Goal: Task Accomplishment & Management: Use online tool/utility

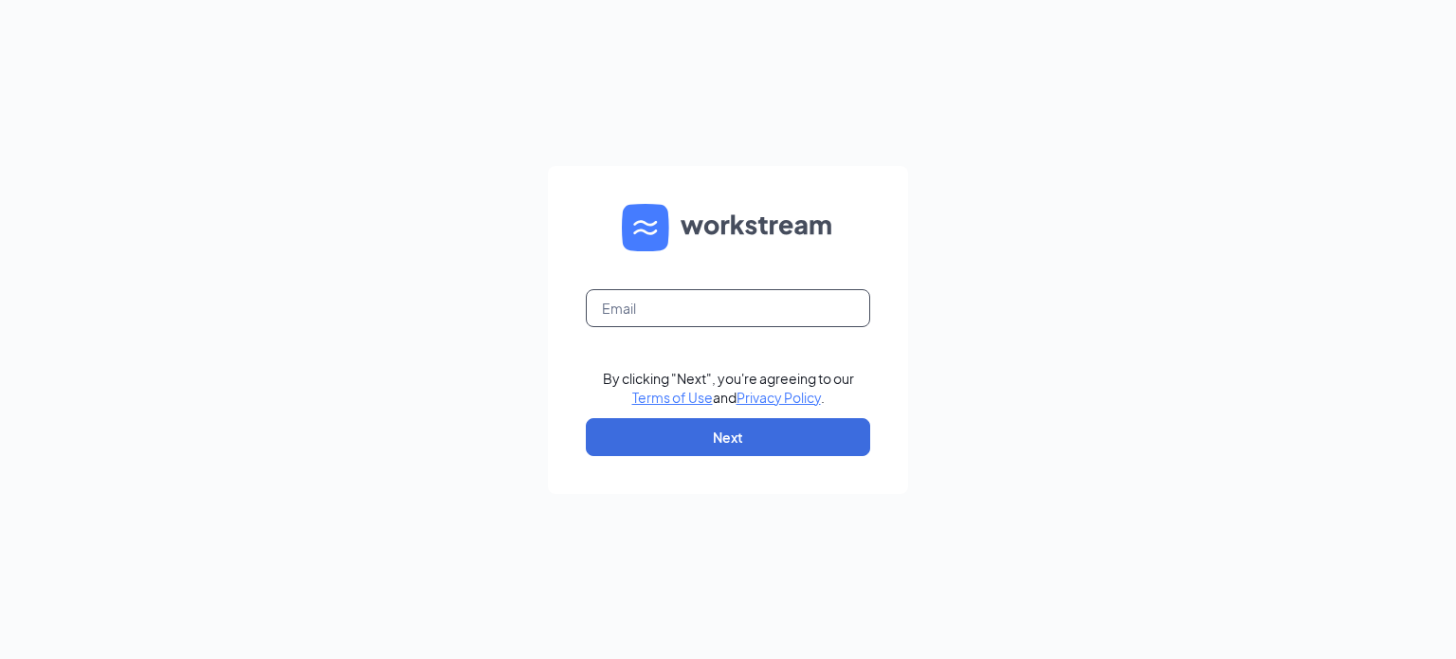
click at [666, 304] on input "text" at bounding box center [728, 308] width 284 height 38
type input "florhampark@choptsalad.com"
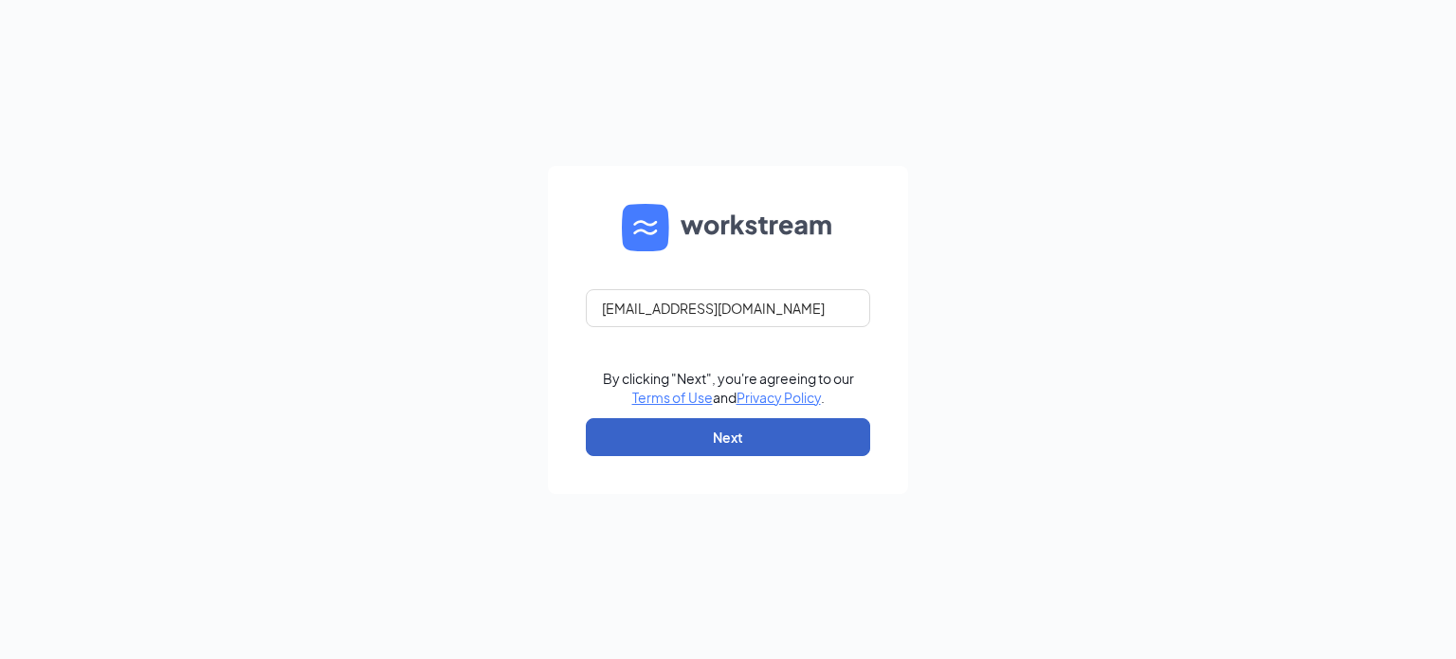
click at [652, 431] on button "Next" at bounding box center [728, 437] width 284 height 38
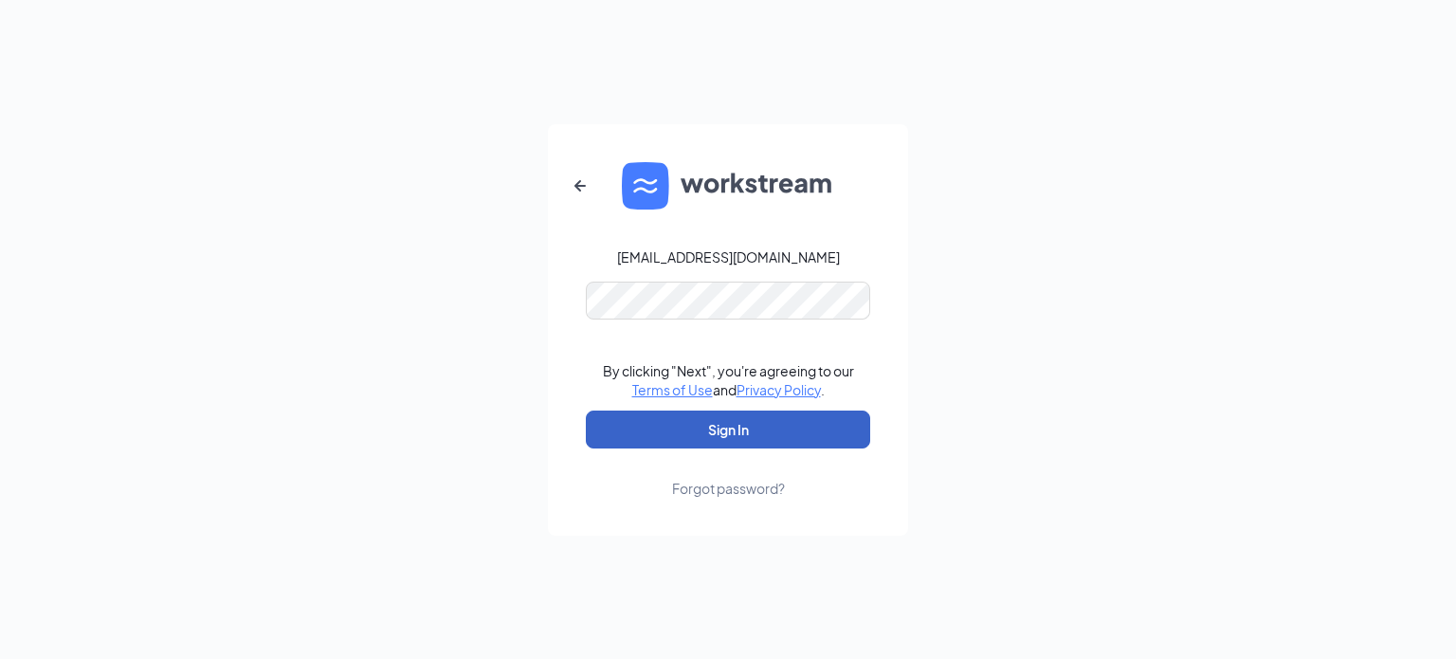
click at [680, 421] on button "Sign In" at bounding box center [728, 429] width 284 height 38
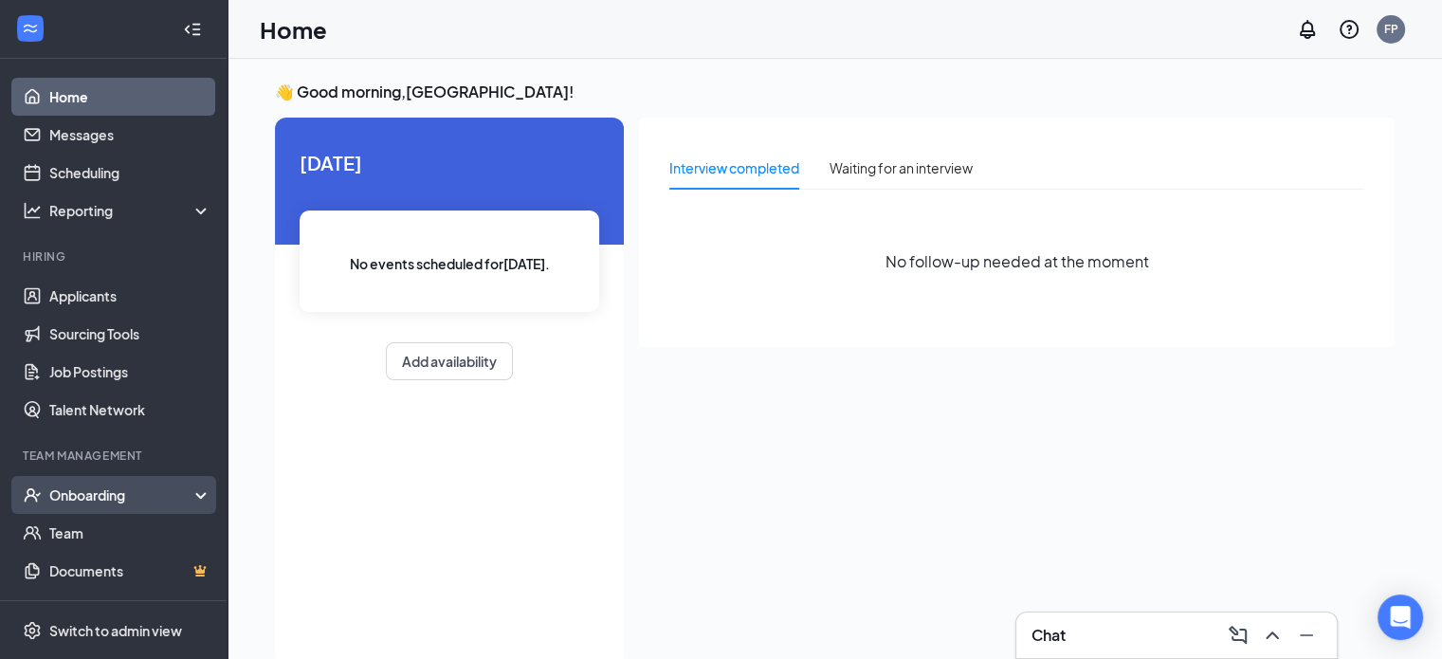
click at [153, 496] on div "Onboarding" at bounding box center [122, 494] width 146 height 19
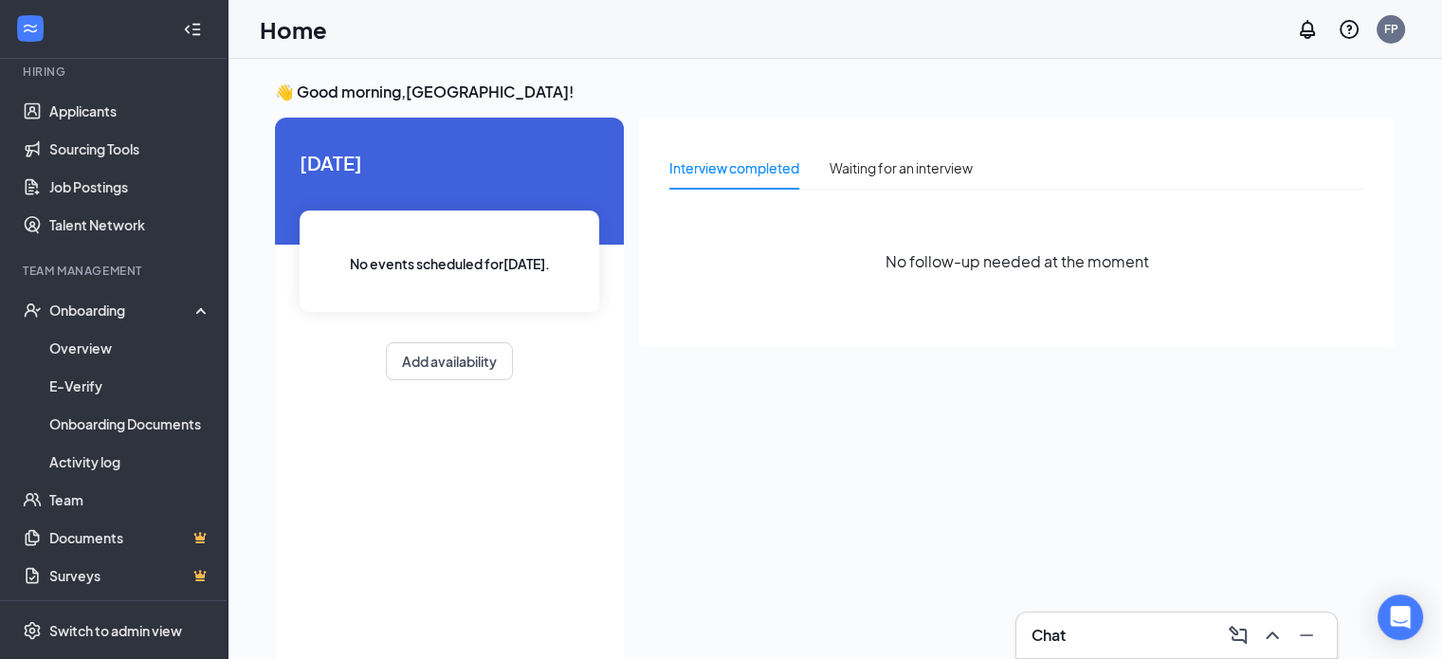
scroll to position [190, 0]
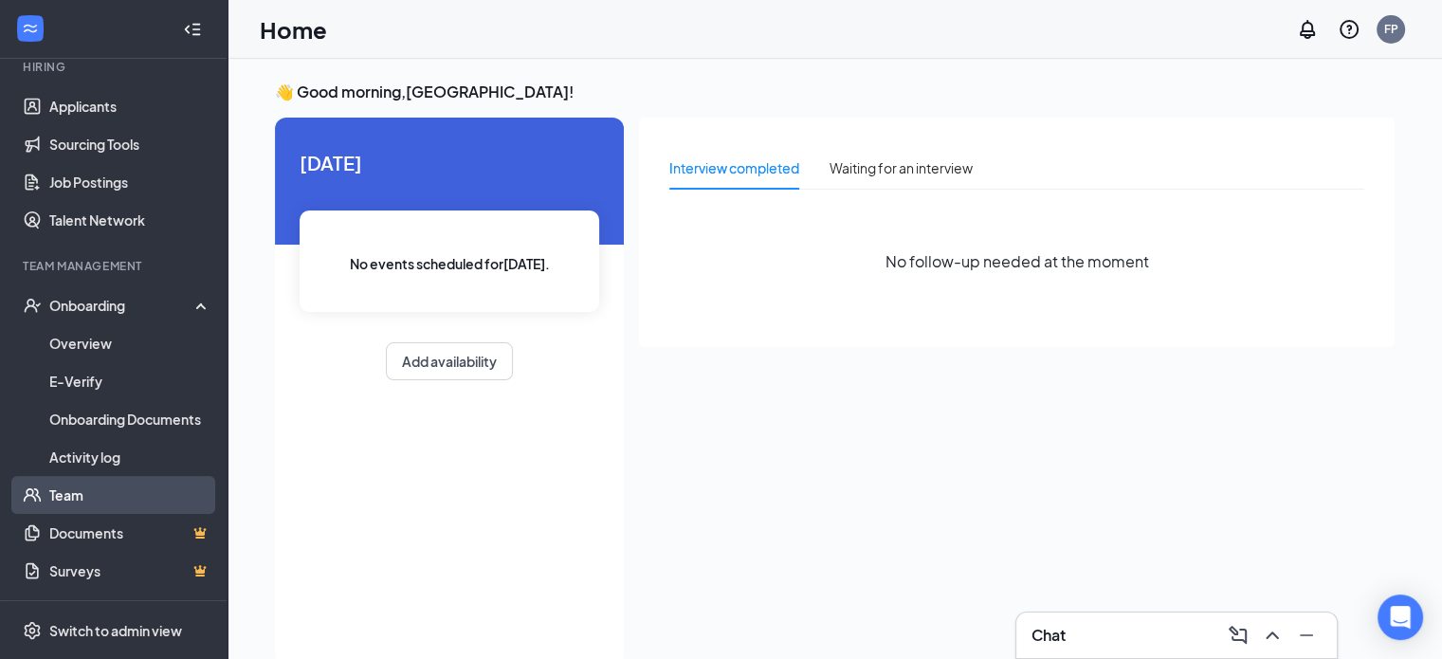
click at [82, 500] on link "Team" at bounding box center [130, 495] width 162 height 38
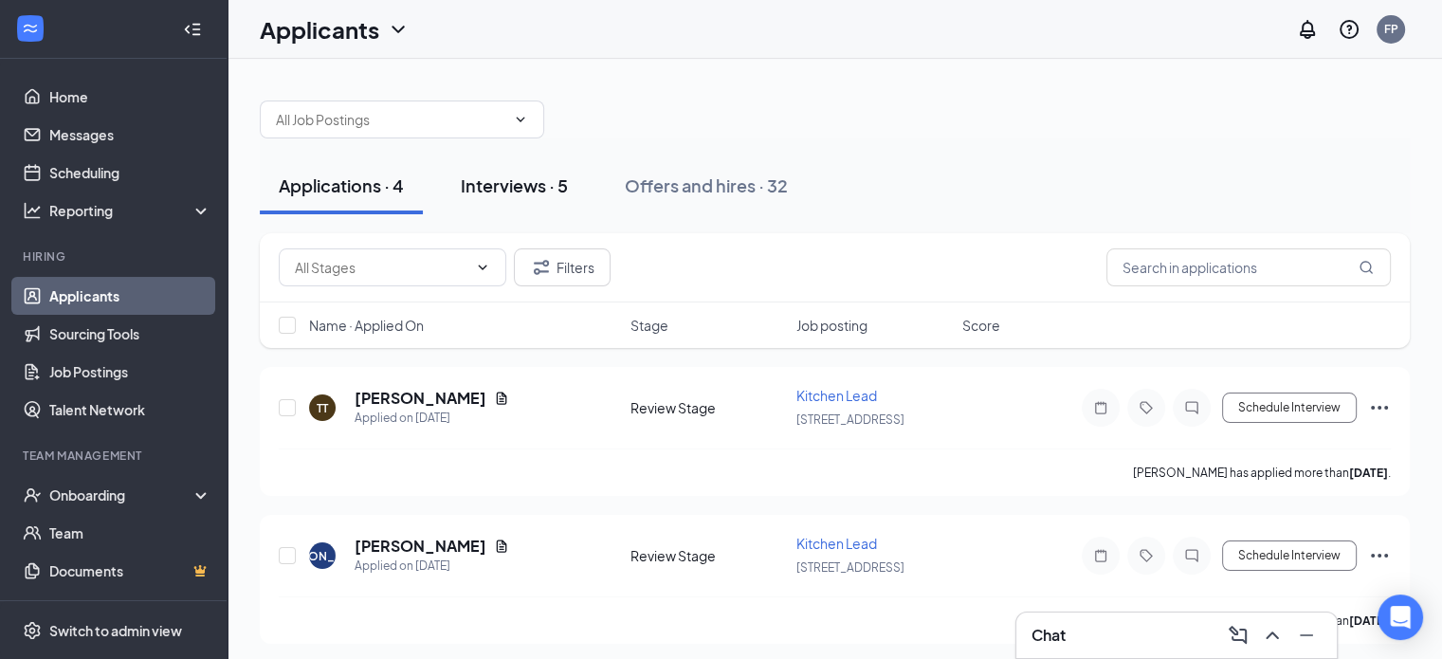
click at [516, 189] on div "Interviews · 5" at bounding box center [514, 185] width 107 height 24
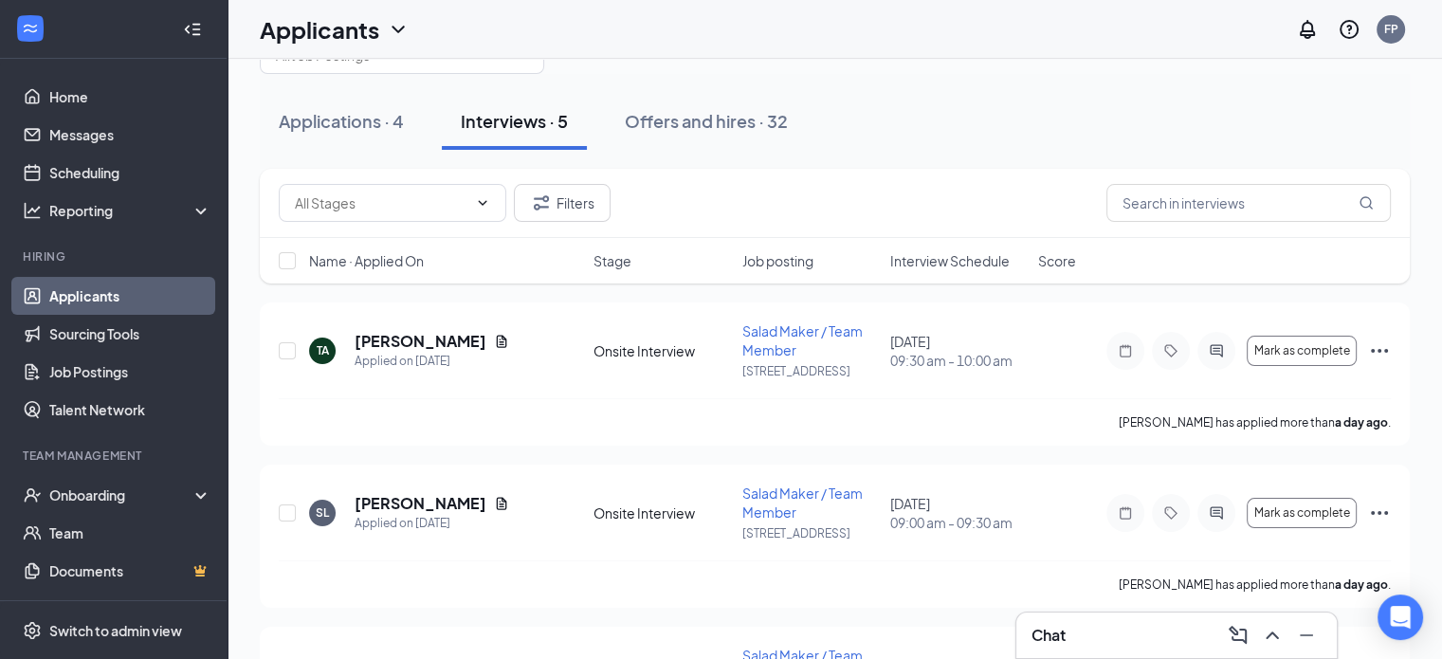
scroll to position [46, 0]
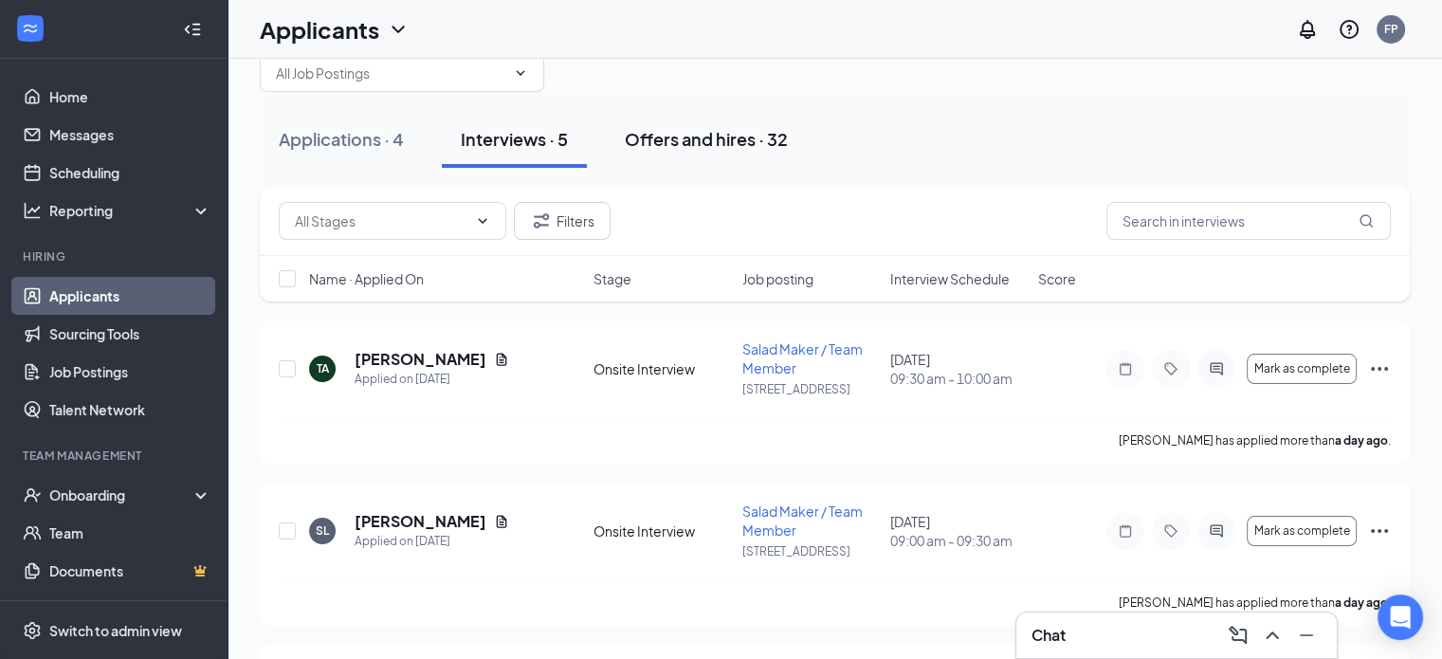
click at [701, 155] on button "Offers and hires · 32" at bounding box center [706, 139] width 201 height 57
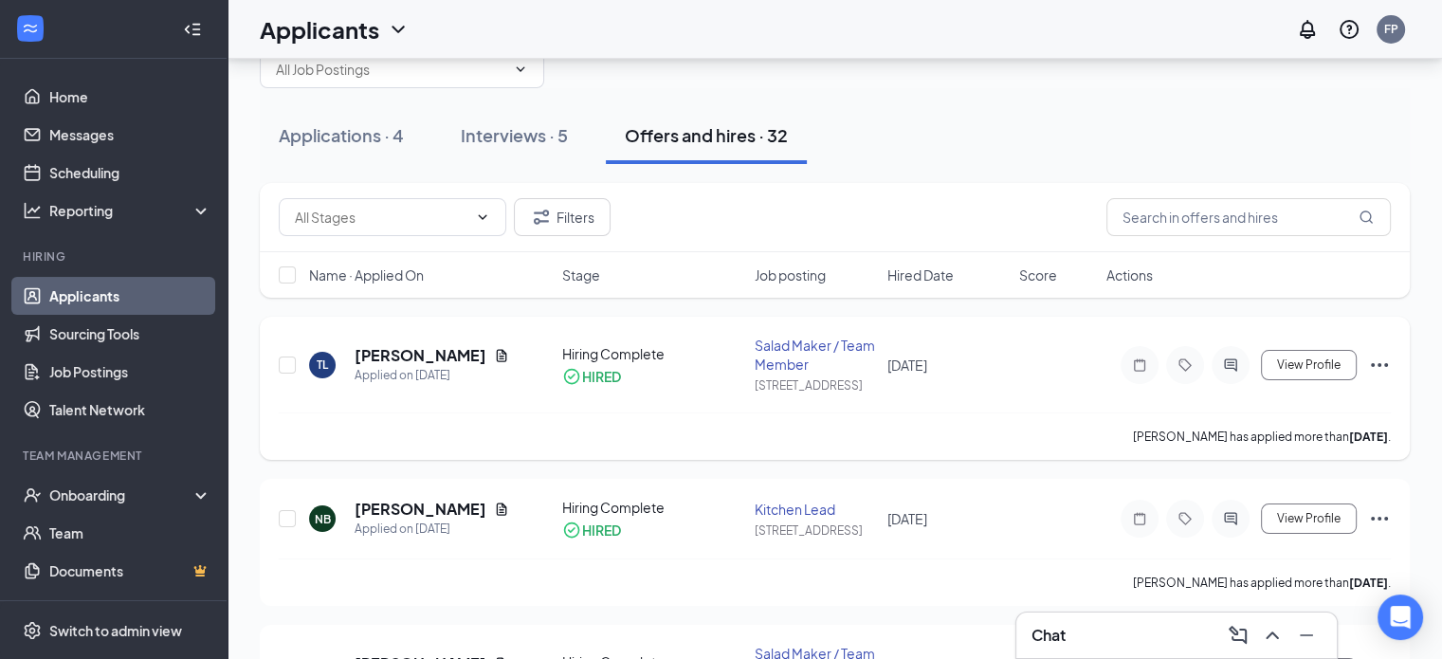
scroll to position [95, 0]
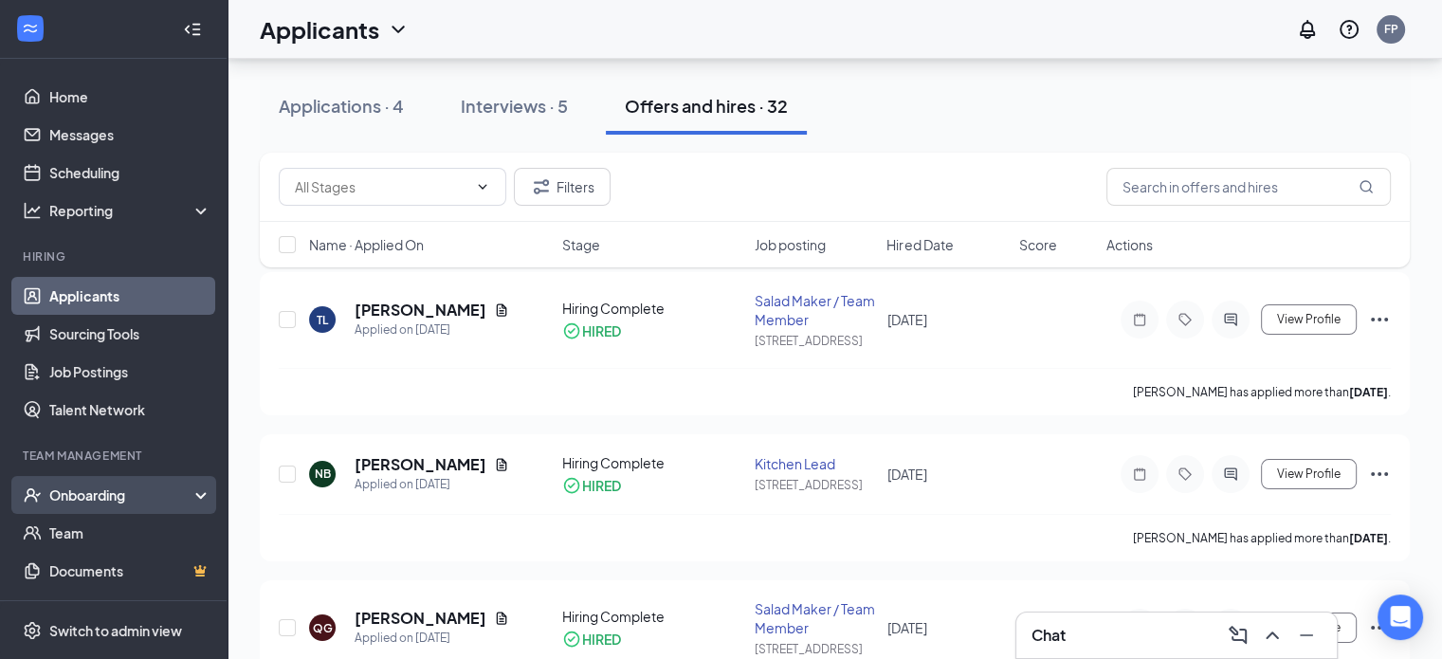
click at [83, 497] on div "Onboarding" at bounding box center [122, 494] width 146 height 19
click at [83, 496] on div "Onboarding" at bounding box center [122, 494] width 146 height 19
click at [100, 482] on div "Onboarding" at bounding box center [113, 495] width 227 height 38
click at [73, 532] on link "Overview" at bounding box center [130, 533] width 162 height 38
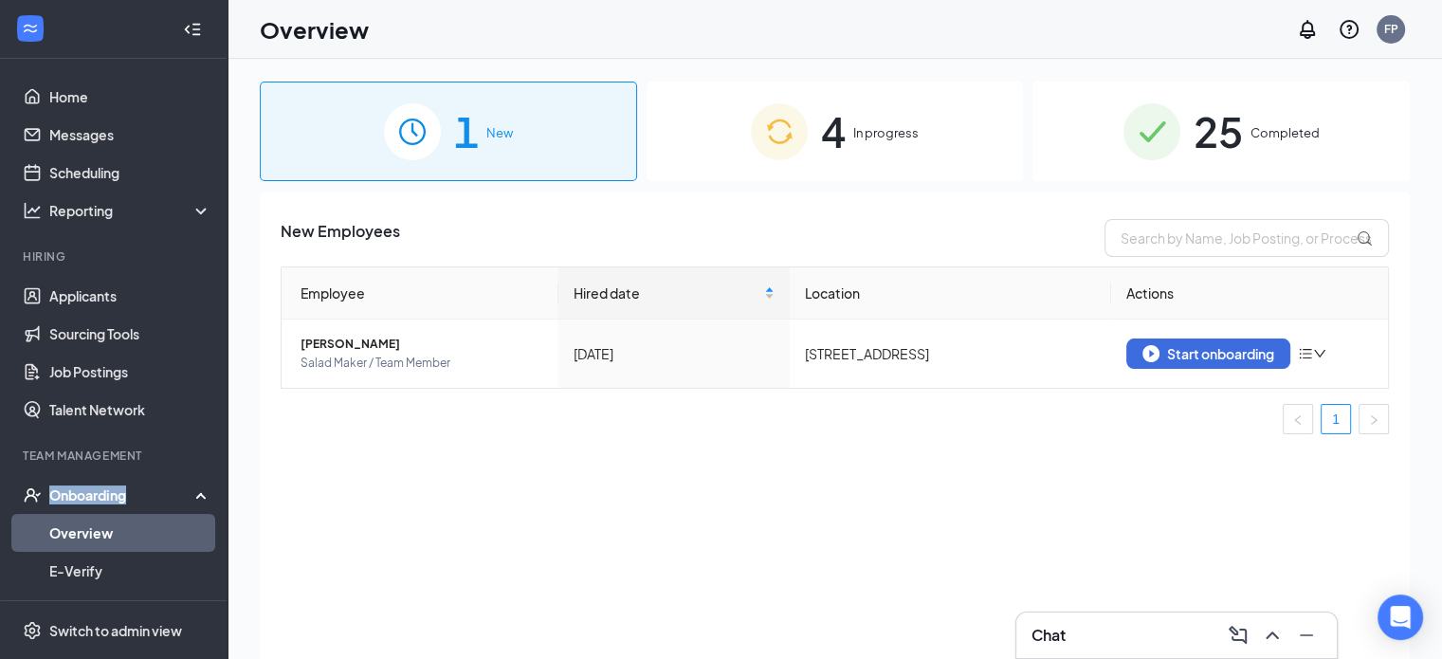
click at [796, 131] on img at bounding box center [779, 131] width 57 height 57
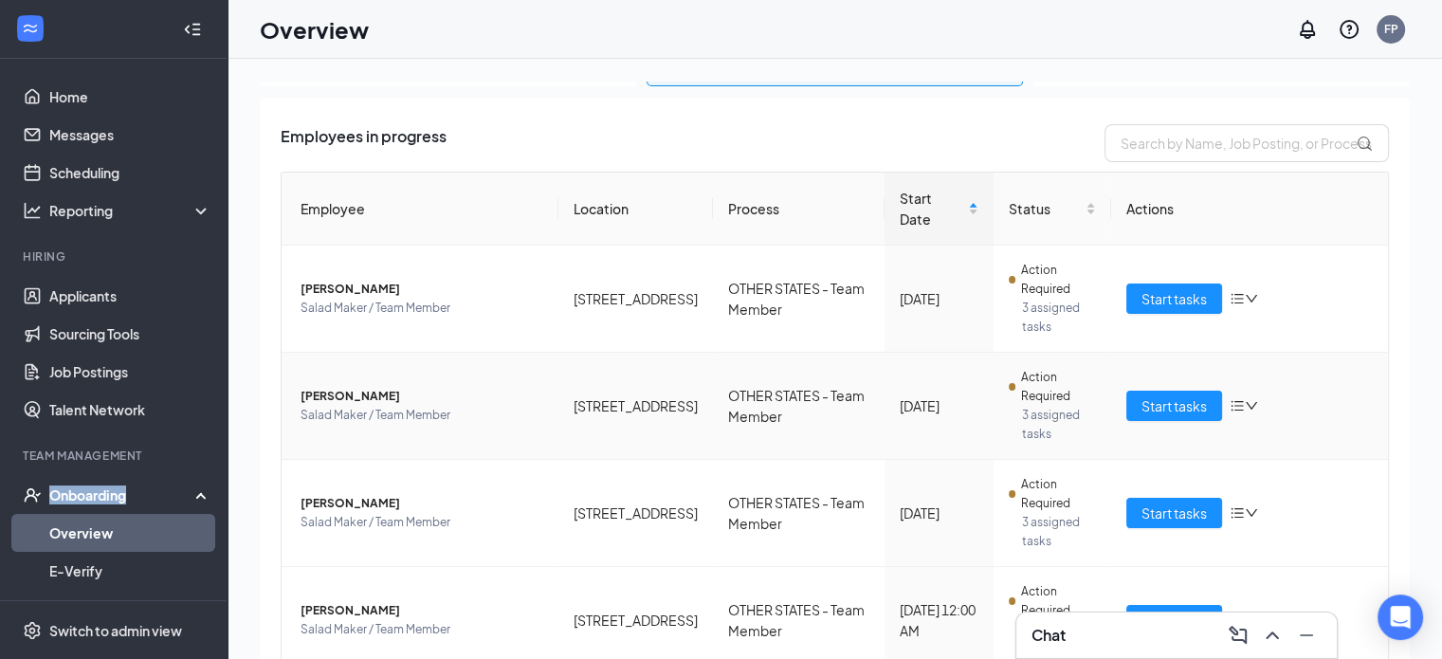
scroll to position [153, 0]
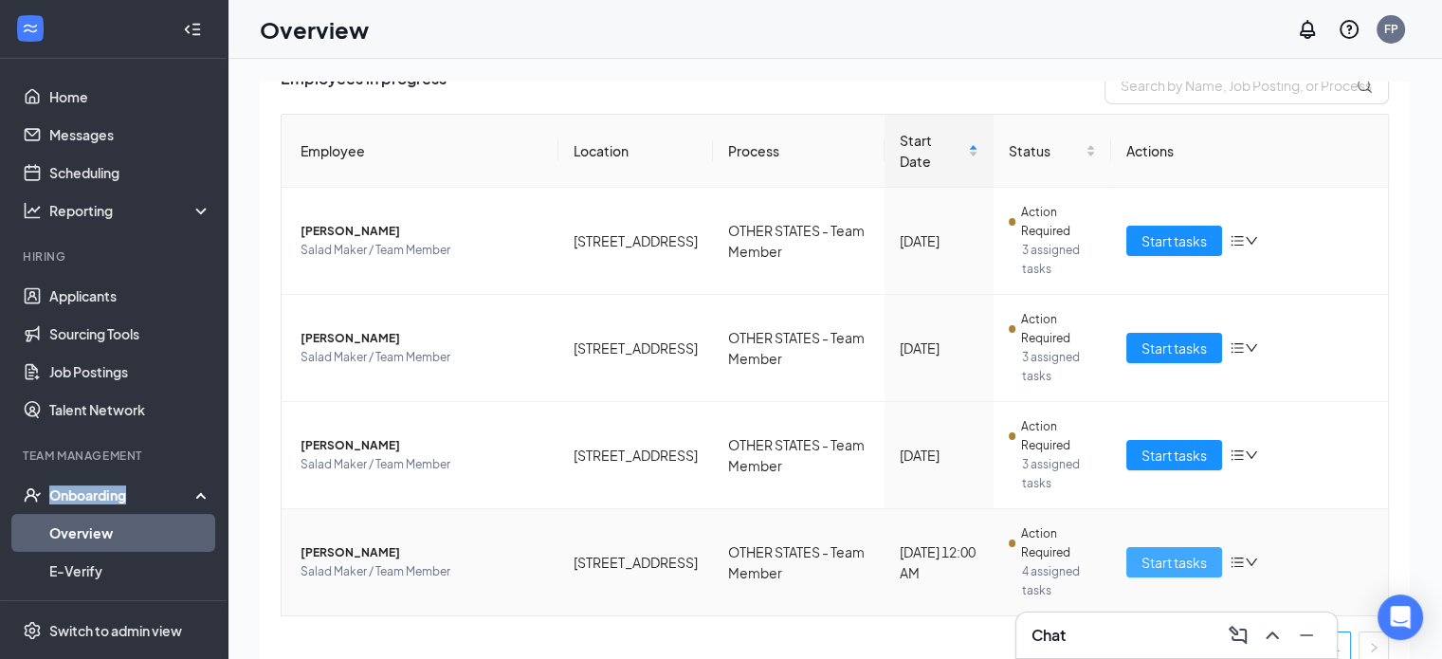
click at [1183, 552] on span "Start tasks" at bounding box center [1173, 562] width 65 height 21
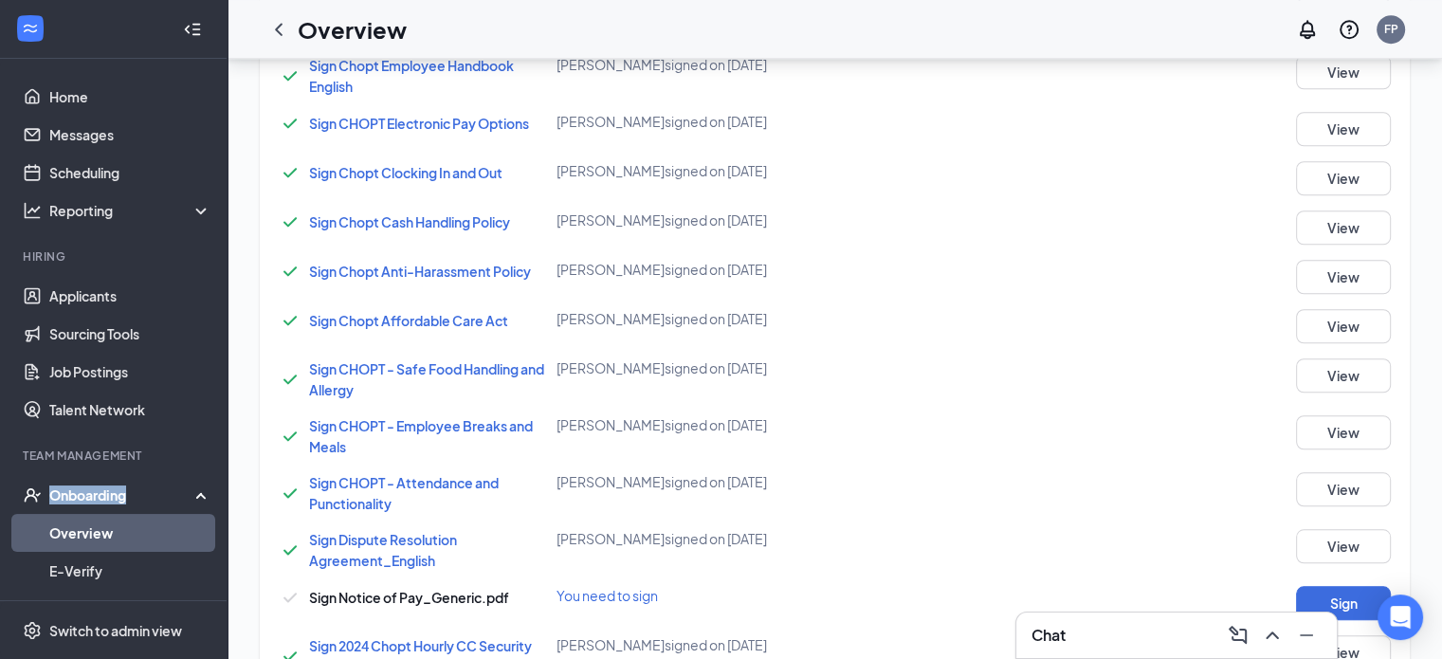
scroll to position [1669, 0]
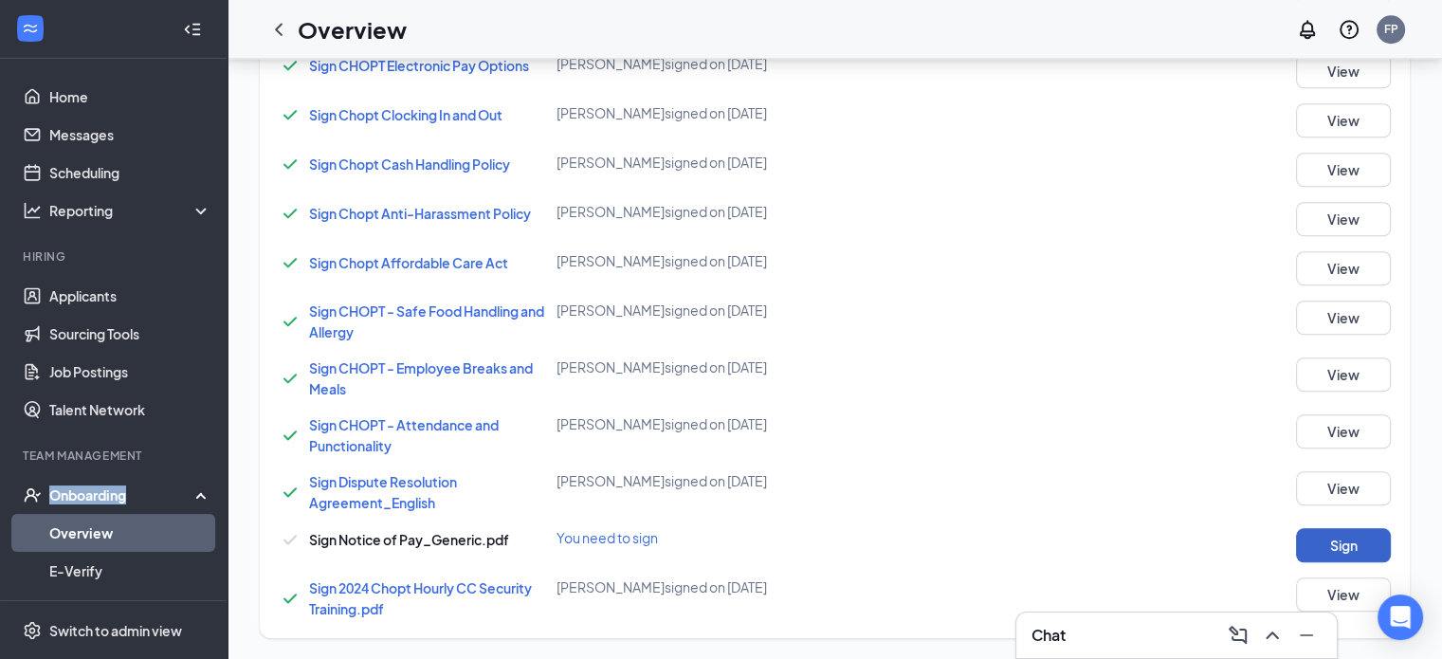
click at [1345, 549] on button "Sign" at bounding box center [1343, 545] width 95 height 34
